Goal: Task Accomplishment & Management: Use online tool/utility

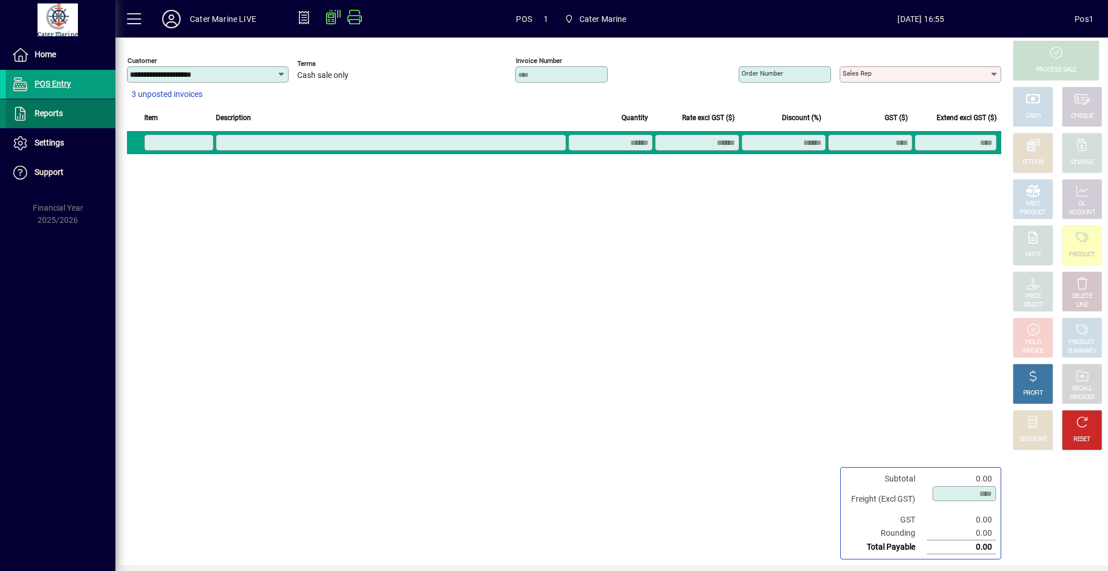
click at [56, 117] on span "Reports" at bounding box center [49, 112] width 28 height 9
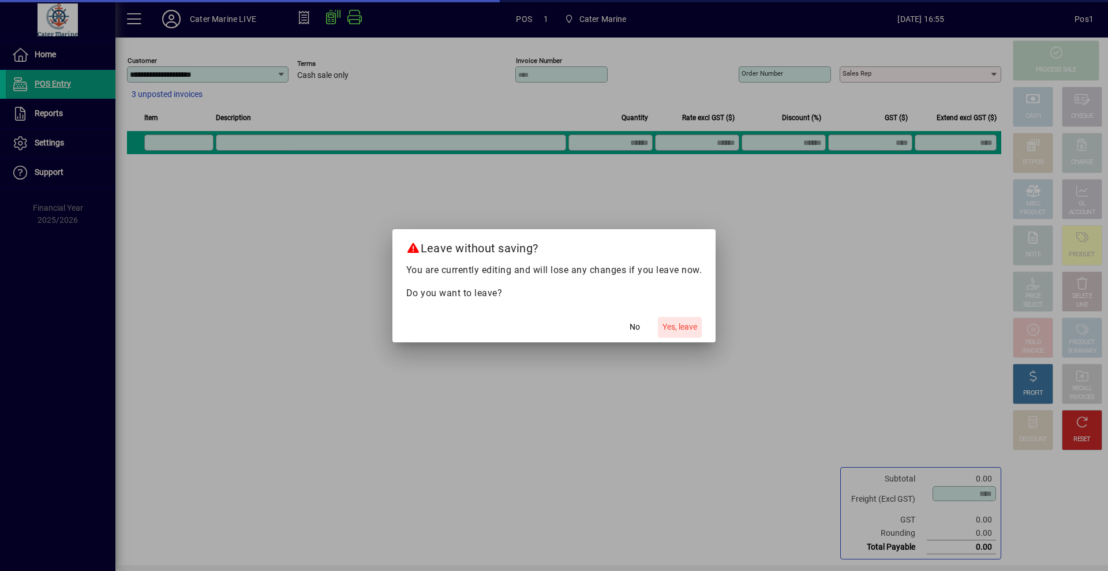
click at [665, 328] on span "Yes, leave" at bounding box center [680, 327] width 35 height 12
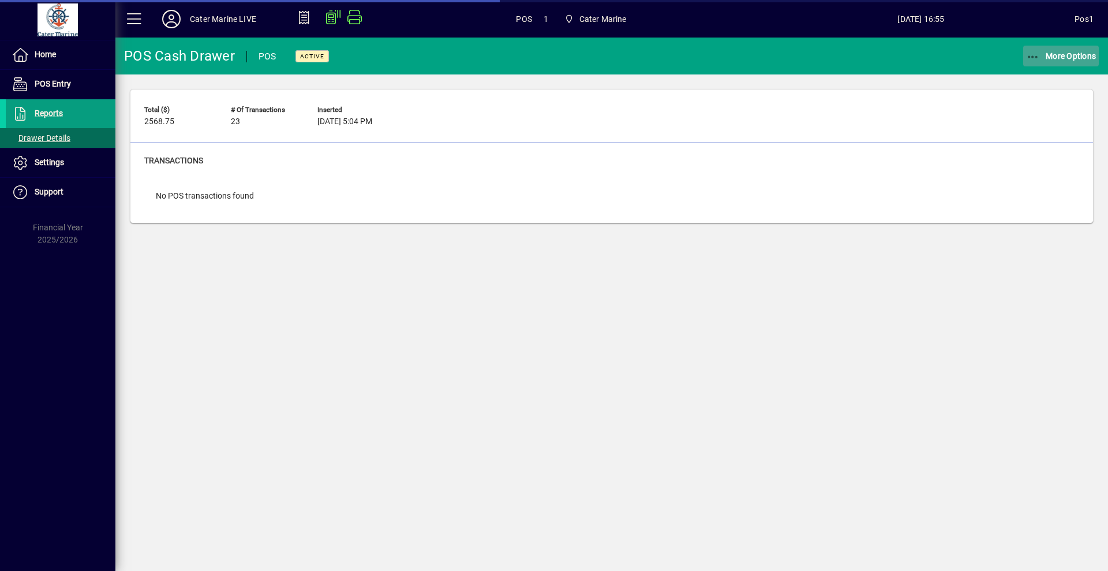
click at [1031, 65] on span "button" at bounding box center [1061, 56] width 76 height 28
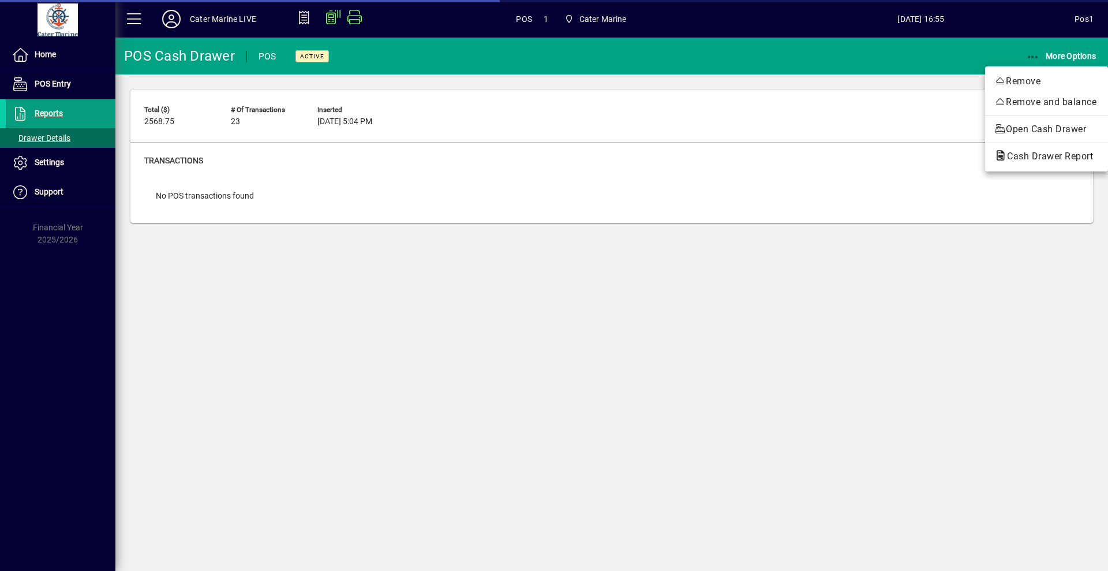
drag, startPoint x: 1030, startPoint y: 159, endPoint x: 690, endPoint y: 317, distance: 375.2
click at [693, 321] on div "Remove Remove and balance Open Cash Drawer Cash Drawer Report" at bounding box center [554, 285] width 1108 height 571
click at [692, 316] on div at bounding box center [554, 285] width 1108 height 571
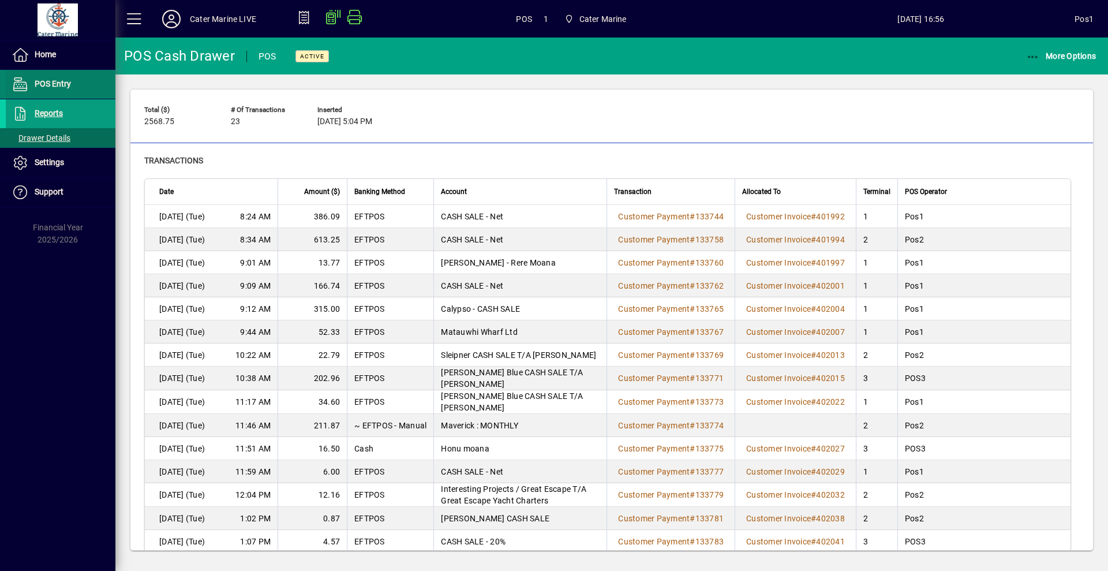
click at [51, 88] on span "POS Entry" at bounding box center [53, 83] width 36 height 9
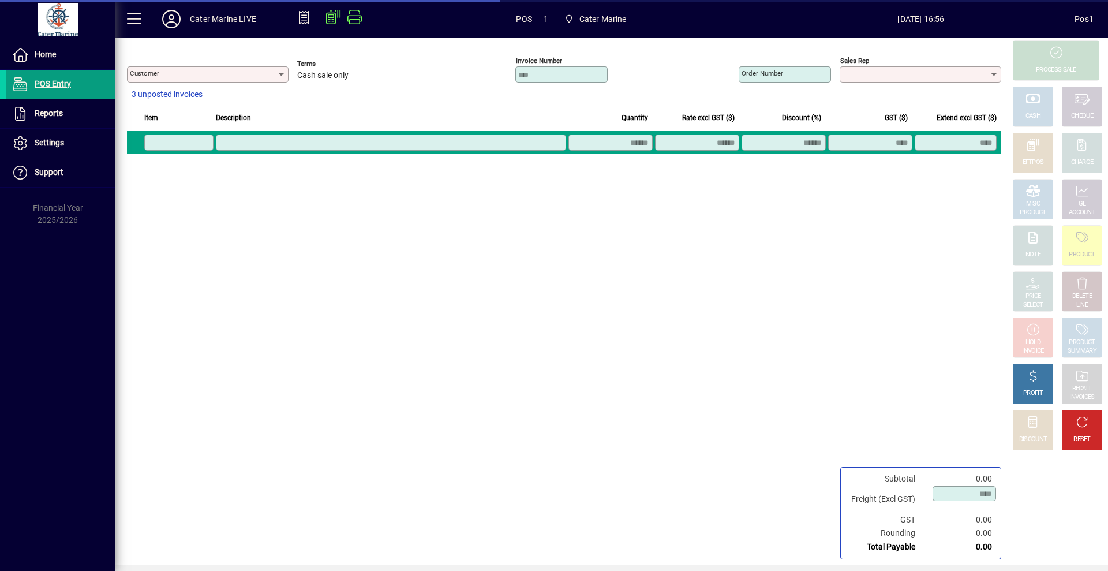
type input "**********"
